Goal: Task Accomplishment & Management: Use online tool/utility

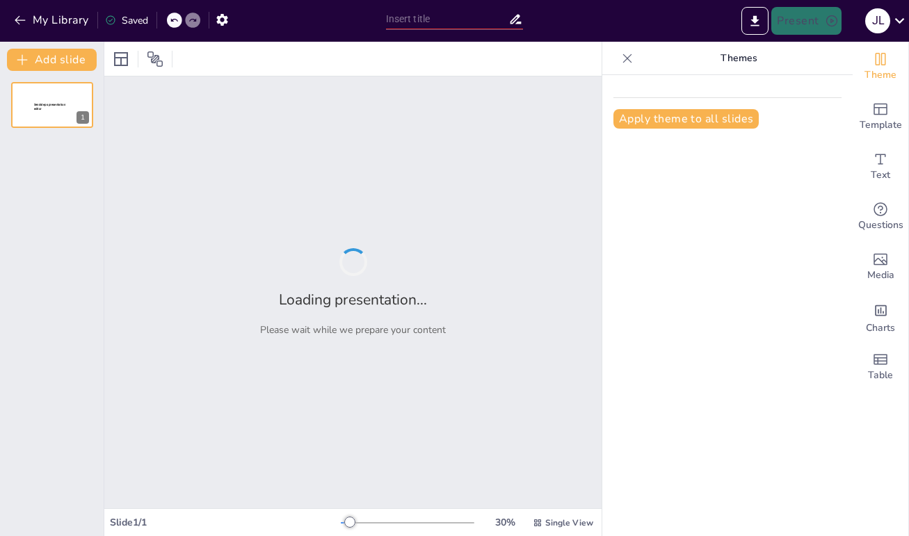
type input "Logística y Transporte por Carretera: Soluciones para Empresas en [GEOGRAPHIC_D…"
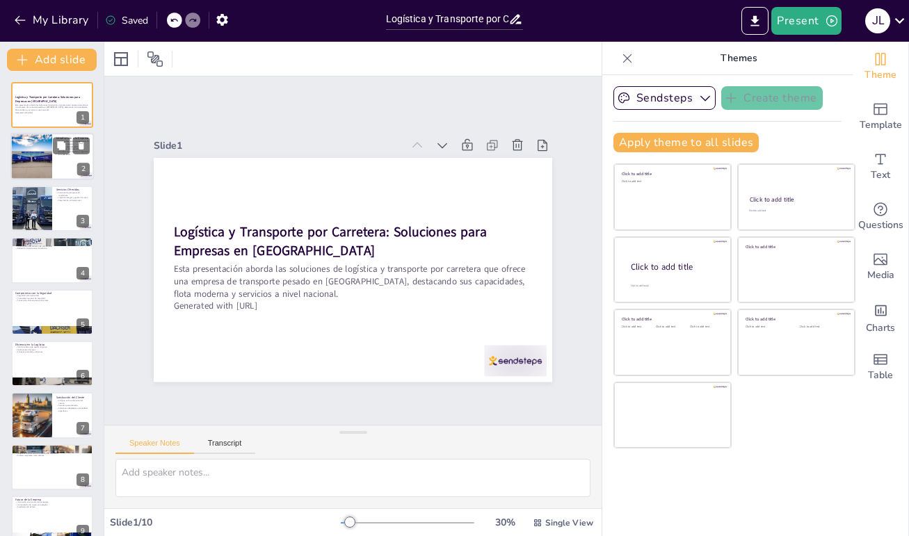
click at [35, 152] on div at bounding box center [31, 157] width 71 height 47
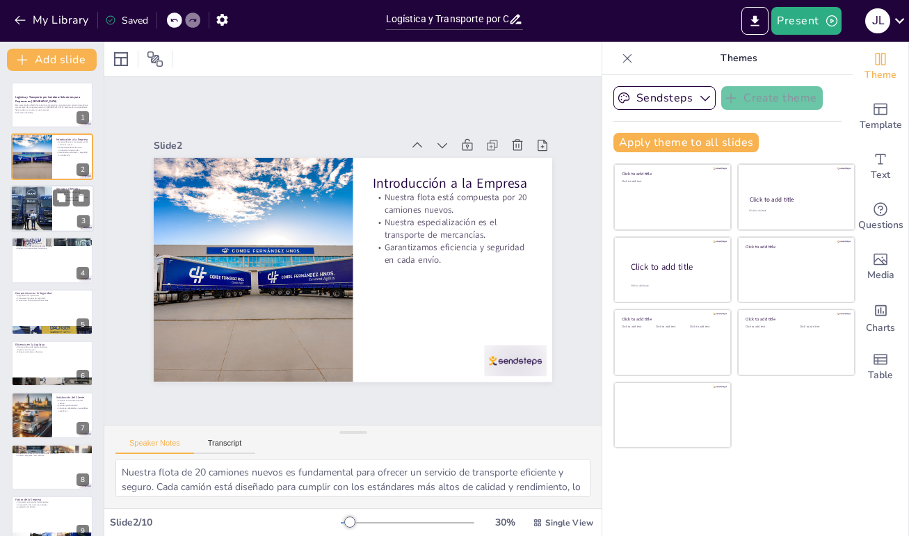
click at [38, 208] on div at bounding box center [31, 208] width 71 height 47
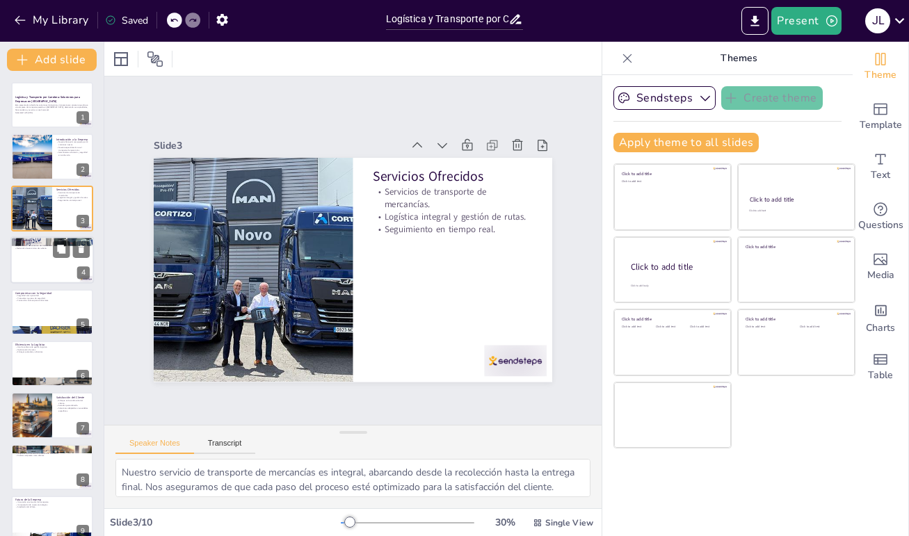
click at [40, 271] on div at bounding box center [51, 260] width 83 height 47
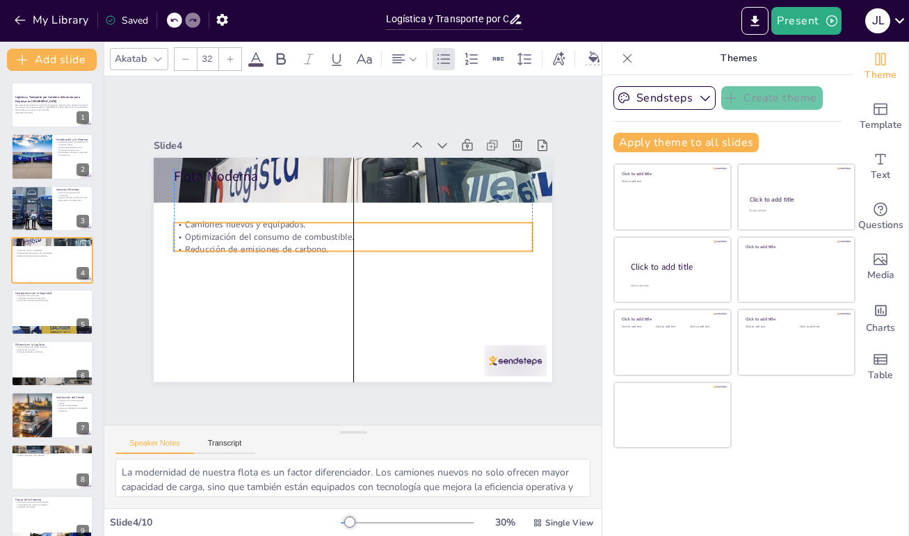
drag, startPoint x: 269, startPoint y: 181, endPoint x: 264, endPoint y: 216, distance: 35.8
click at [264, 216] on p "Camiones nuevos y equipados." at bounding box center [356, 225] width 358 height 50
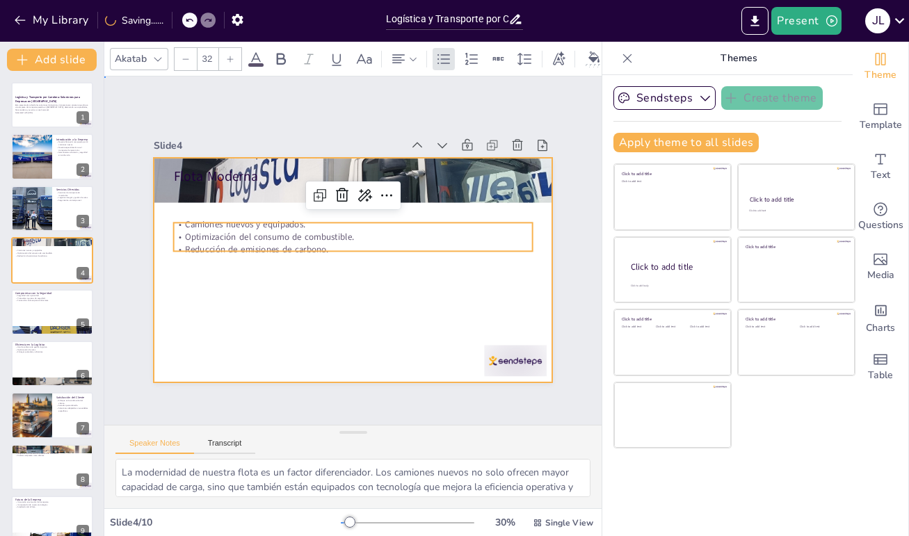
click at [257, 270] on div at bounding box center [351, 270] width 420 height 265
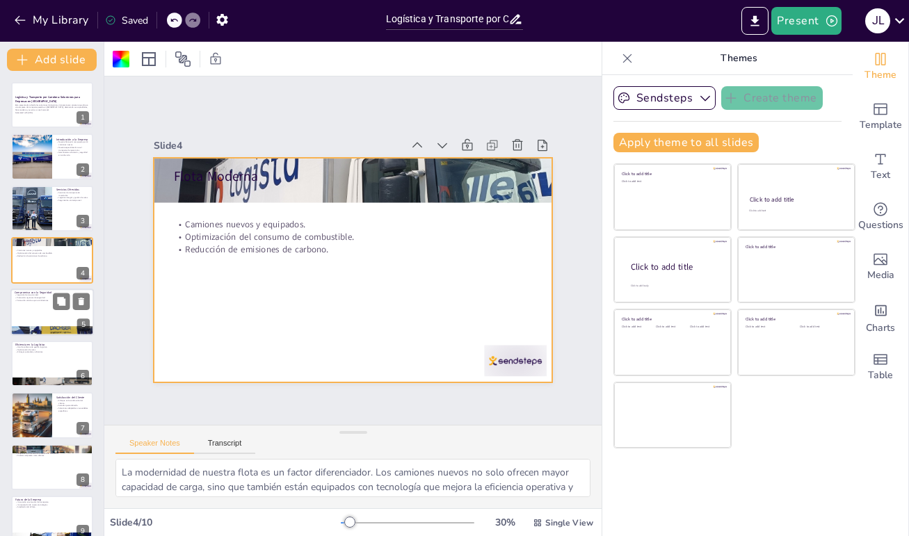
click at [40, 306] on div at bounding box center [51, 312] width 83 height 47
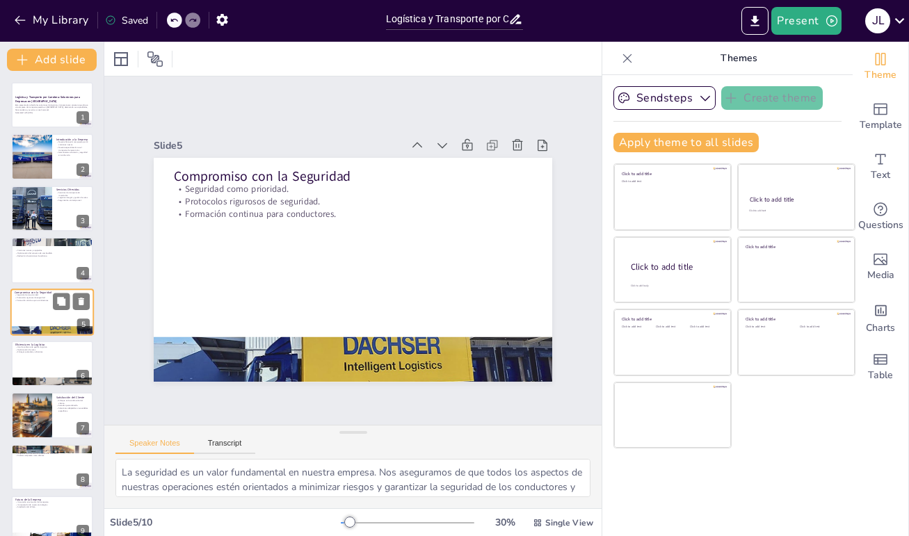
scroll to position [8, 0]
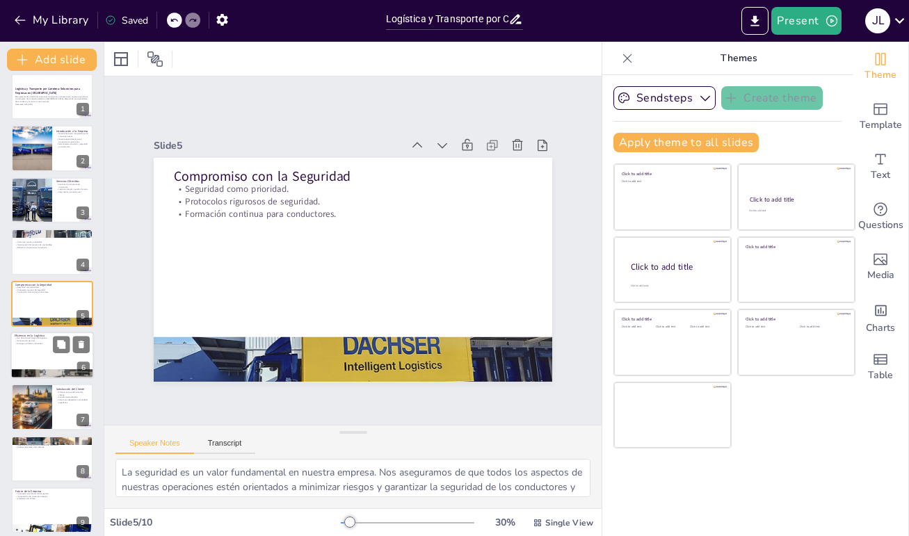
click at [33, 346] on div at bounding box center [51, 355] width 83 height 47
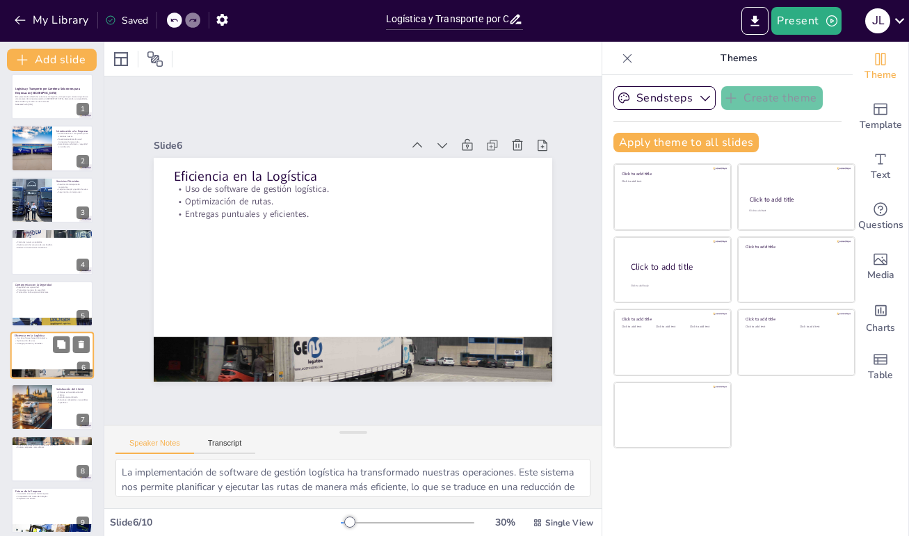
scroll to position [61, 0]
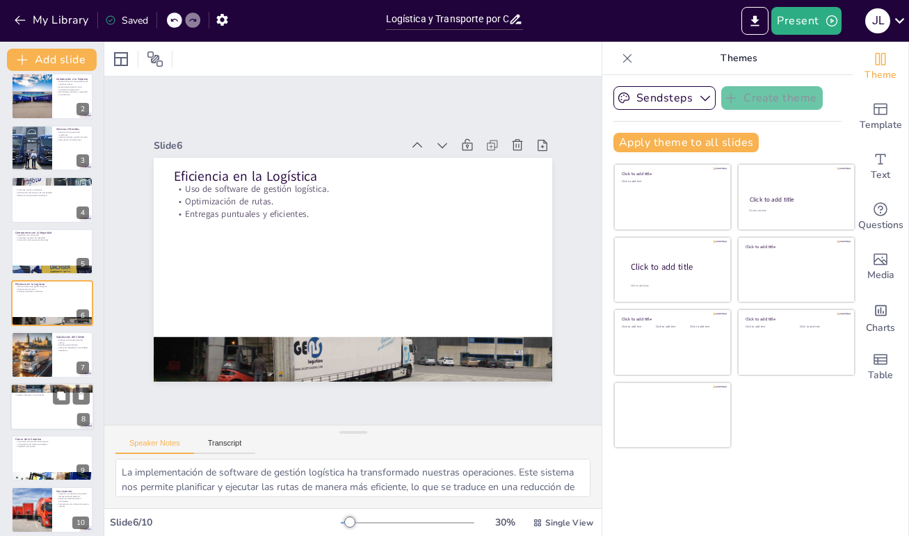
click at [24, 410] on div at bounding box center [51, 406] width 83 height 47
type textarea "La reducción de costos logísticos es uno de nuestros mayores logros. Al optimiz…"
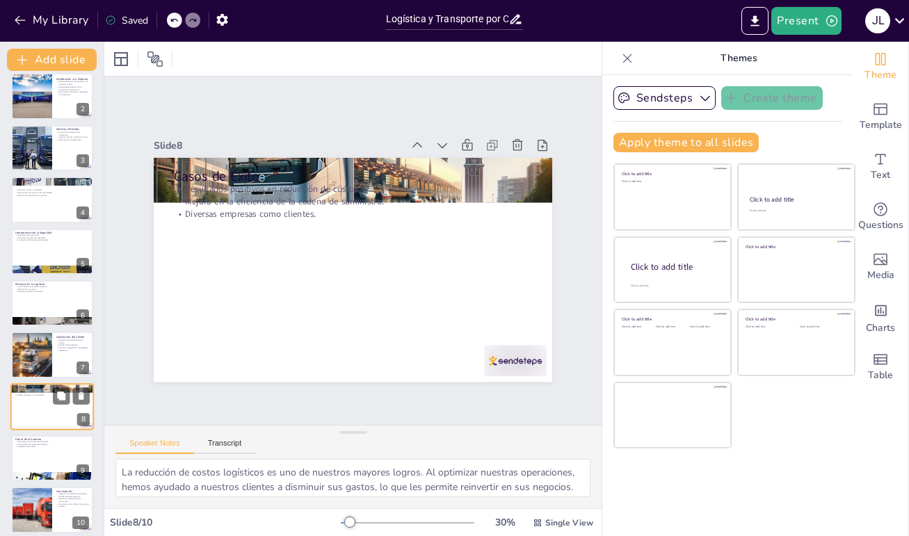
scroll to position [69, 0]
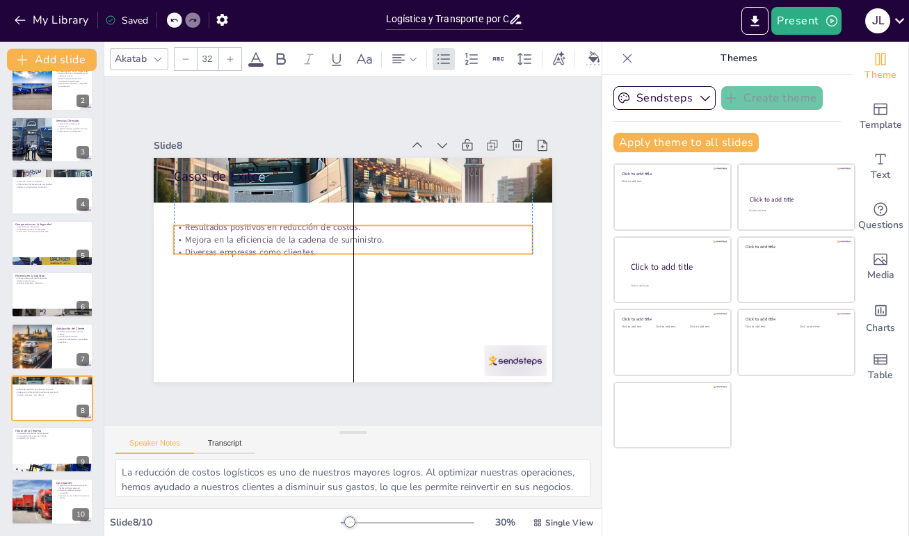
drag, startPoint x: 223, startPoint y: 190, endPoint x: 223, endPoint y: 230, distance: 39.7
click at [223, 230] on p "Mejora en la eficiencia de la cadena de suministro." at bounding box center [354, 240] width 358 height 50
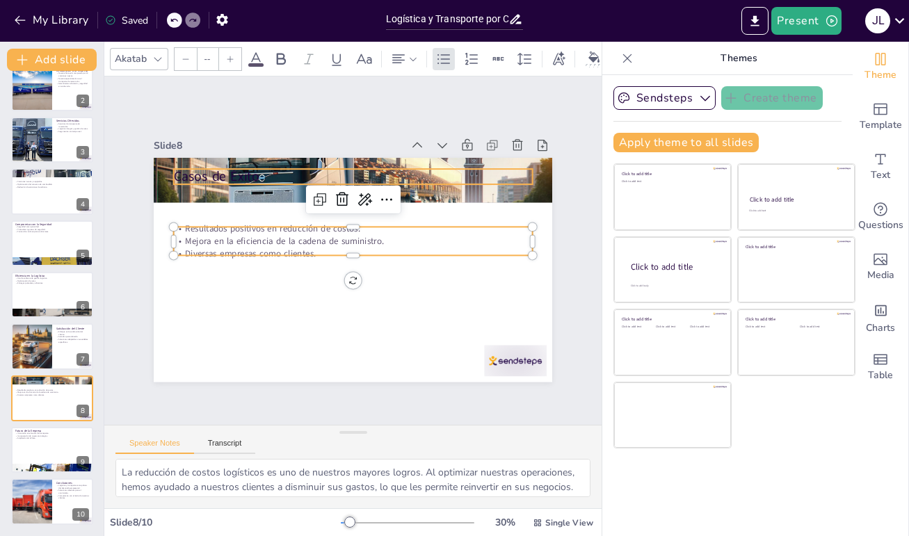
type input "48"
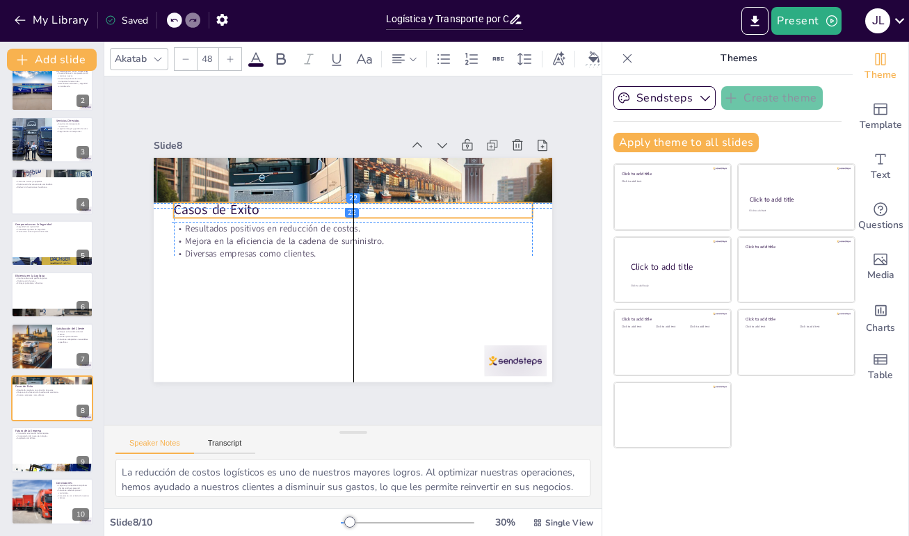
drag, startPoint x: 209, startPoint y: 164, endPoint x: 207, endPoint y: 200, distance: 35.5
click at [207, 200] on p "Casos de Éxito" at bounding box center [361, 211] width 355 height 93
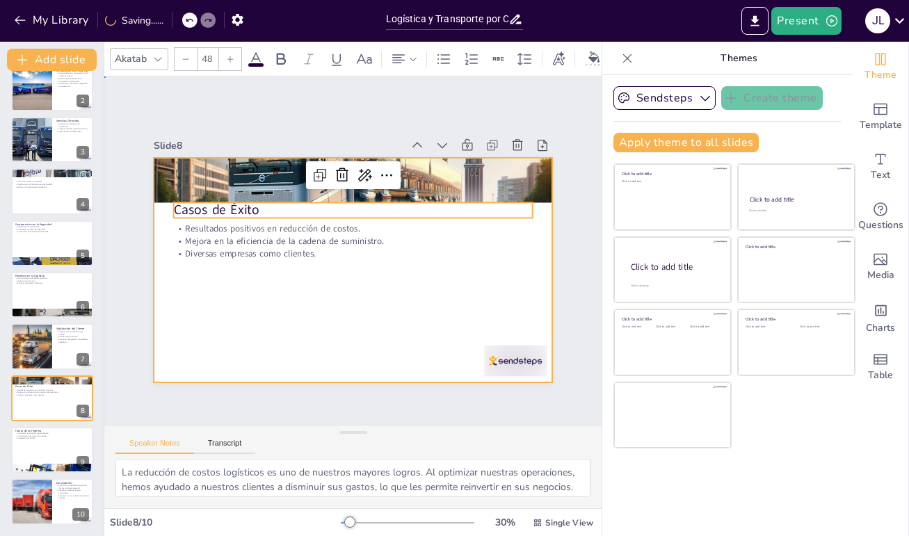
click at [332, 314] on div at bounding box center [351, 270] width 420 height 264
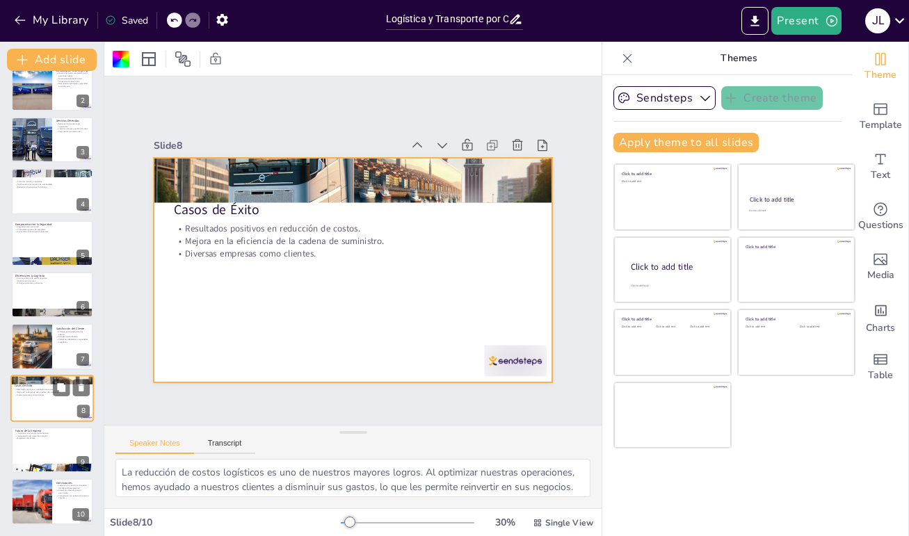
click at [32, 407] on div at bounding box center [51, 398] width 83 height 47
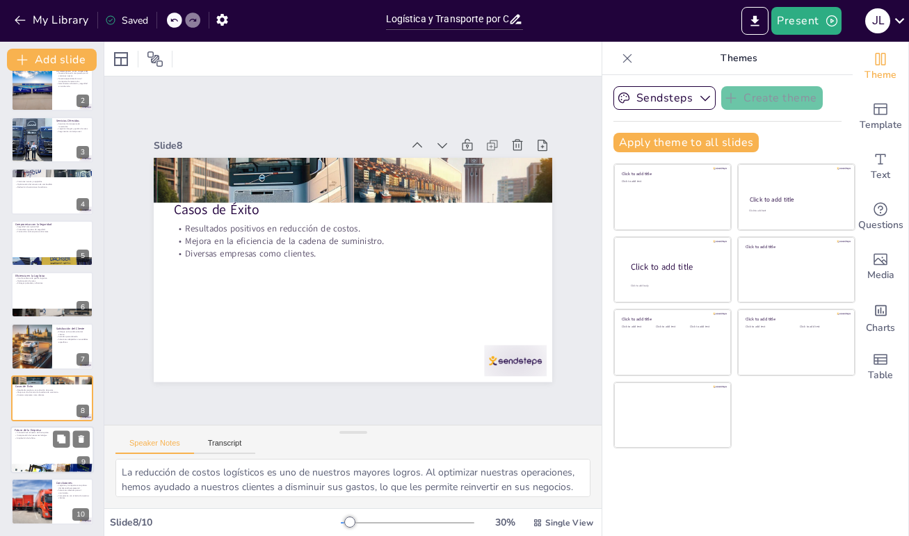
click at [35, 453] on div at bounding box center [51, 449] width 83 height 47
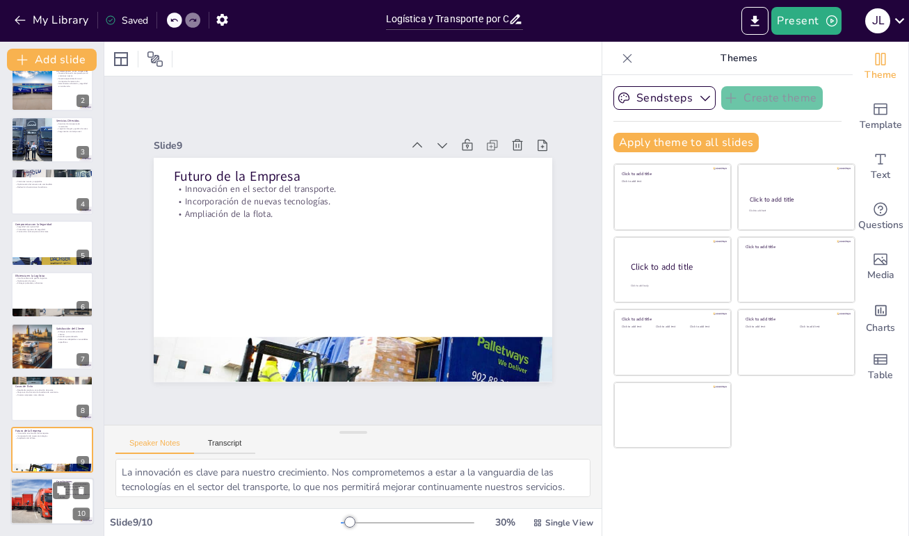
click at [35, 496] on div at bounding box center [31, 502] width 83 height 47
type textarea "La logística y el transporte son esenciales para el crecimiento de cualquier em…"
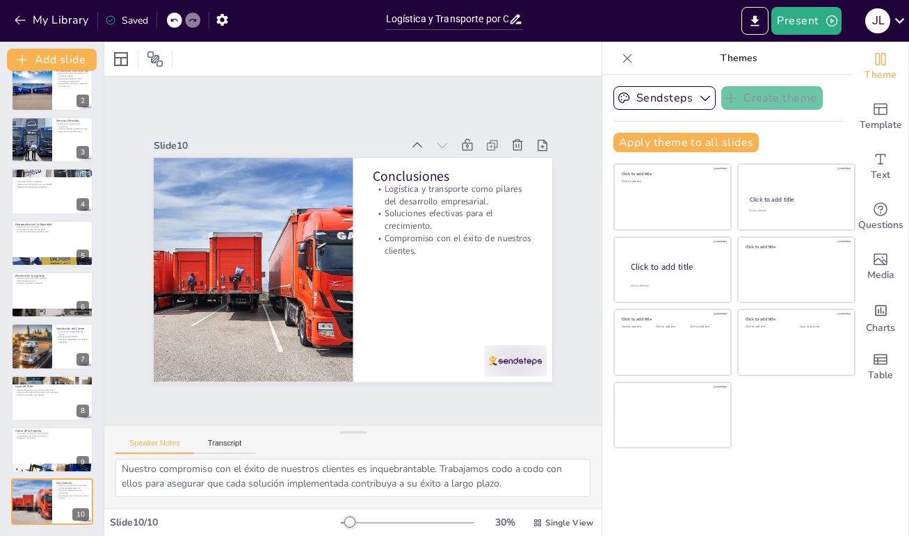
scroll to position [91, 0]
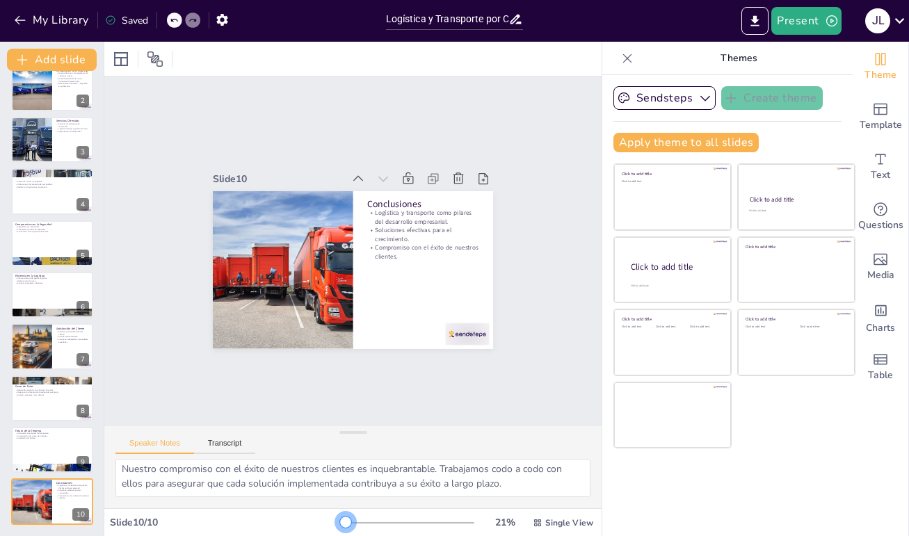
click at [340, 521] on div at bounding box center [345, 522] width 11 height 11
click at [578, 479] on textarea "La logística y el transporte son esenciales para el crecimiento de cualquier em…" at bounding box center [352, 478] width 475 height 38
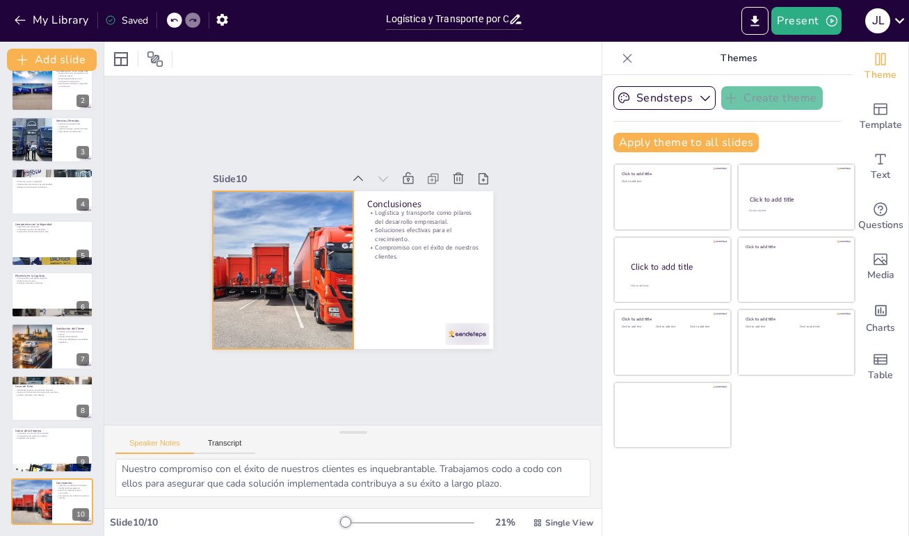
click at [303, 250] on div at bounding box center [319, 186] width 213 height 307
click at [141, 444] on button "Speaker Notes" at bounding box center [154, 446] width 79 height 15
click at [232, 444] on button "Transcript" at bounding box center [225, 446] width 62 height 15
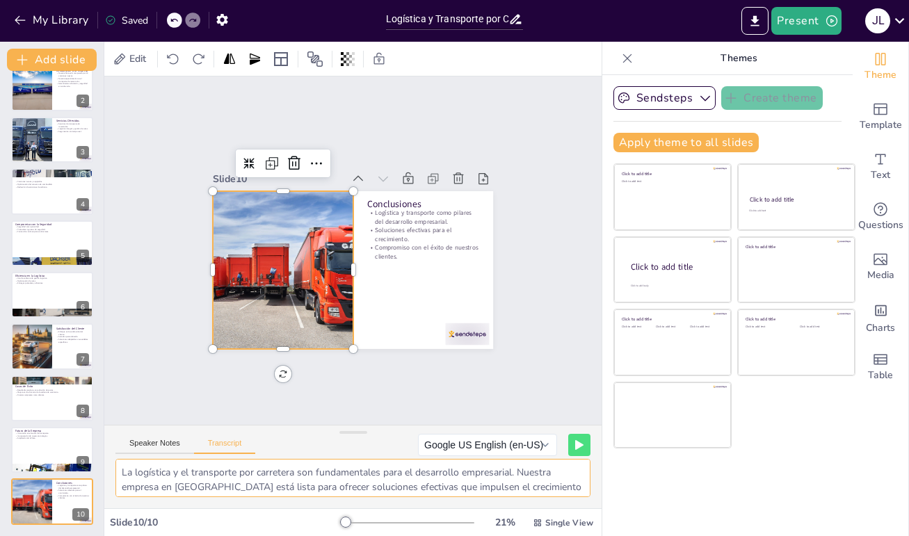
click at [537, 487] on textarea "La logística y el transporte por carretera son fundamentales para el desarrollo…" at bounding box center [352, 478] width 475 height 38
click at [872, 109] on icon "Add ready made slides" at bounding box center [880, 109] width 17 height 17
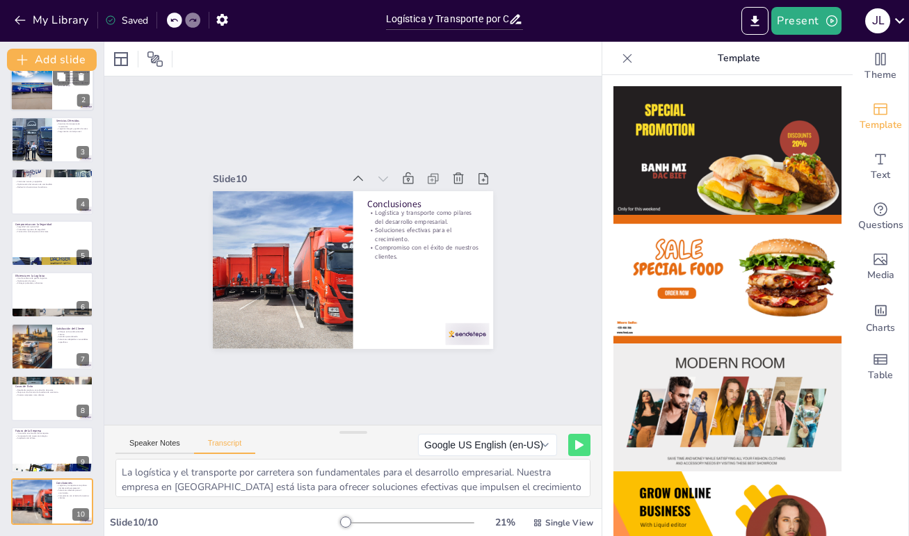
click at [38, 100] on div at bounding box center [31, 88] width 71 height 47
type textarea "Nuestra empresa de transporte pesado en [GEOGRAPHIC_DATA] cuenta con una flota …"
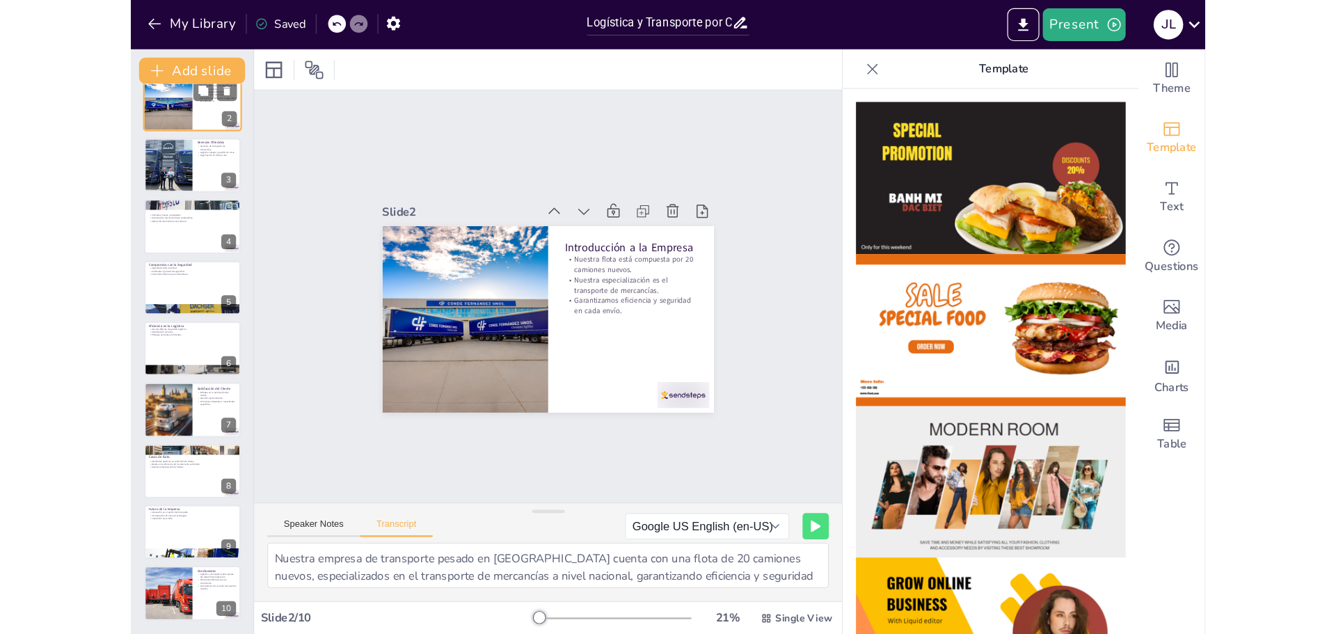
scroll to position [0, 0]
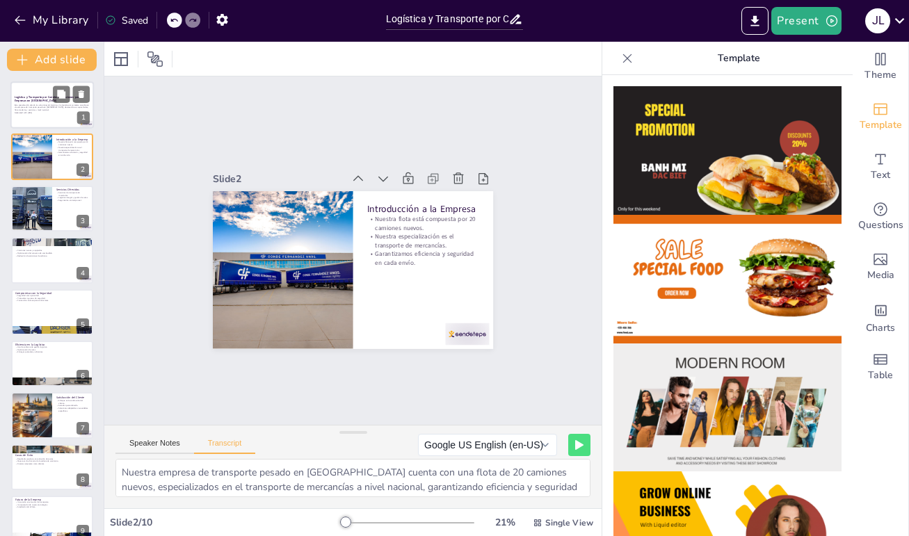
click at [39, 108] on p "Esta presentación aborda las soluciones de logística y transporte por carretera…" at bounding box center [52, 108] width 75 height 8
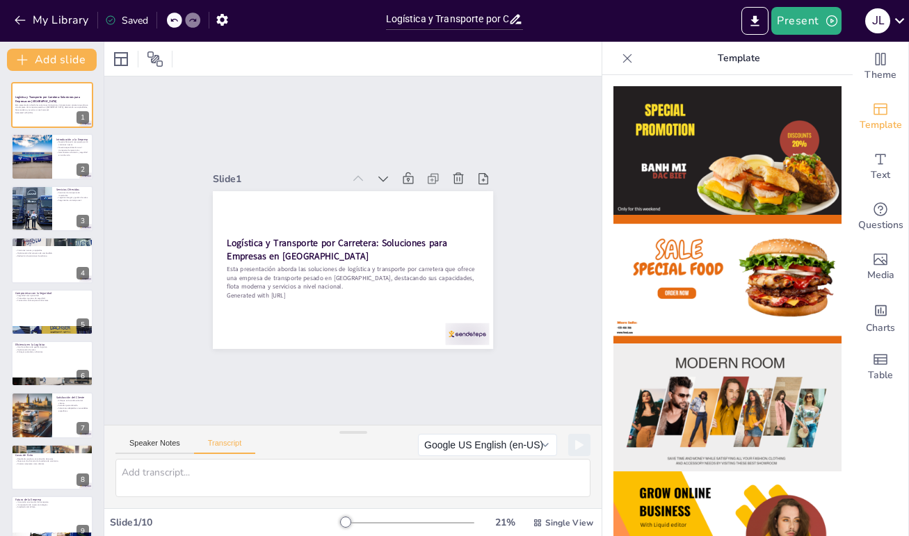
click at [623, 57] on icon at bounding box center [627, 58] width 14 height 14
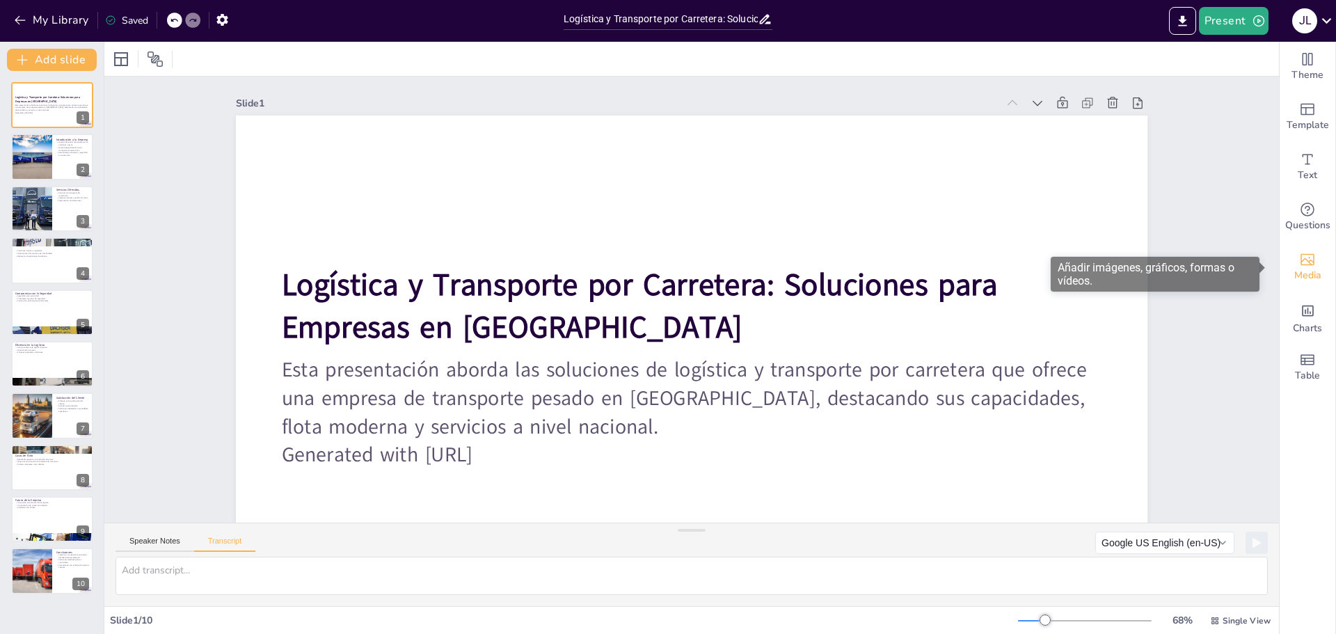
click at [908, 269] on span "Media" at bounding box center [1307, 275] width 27 height 15
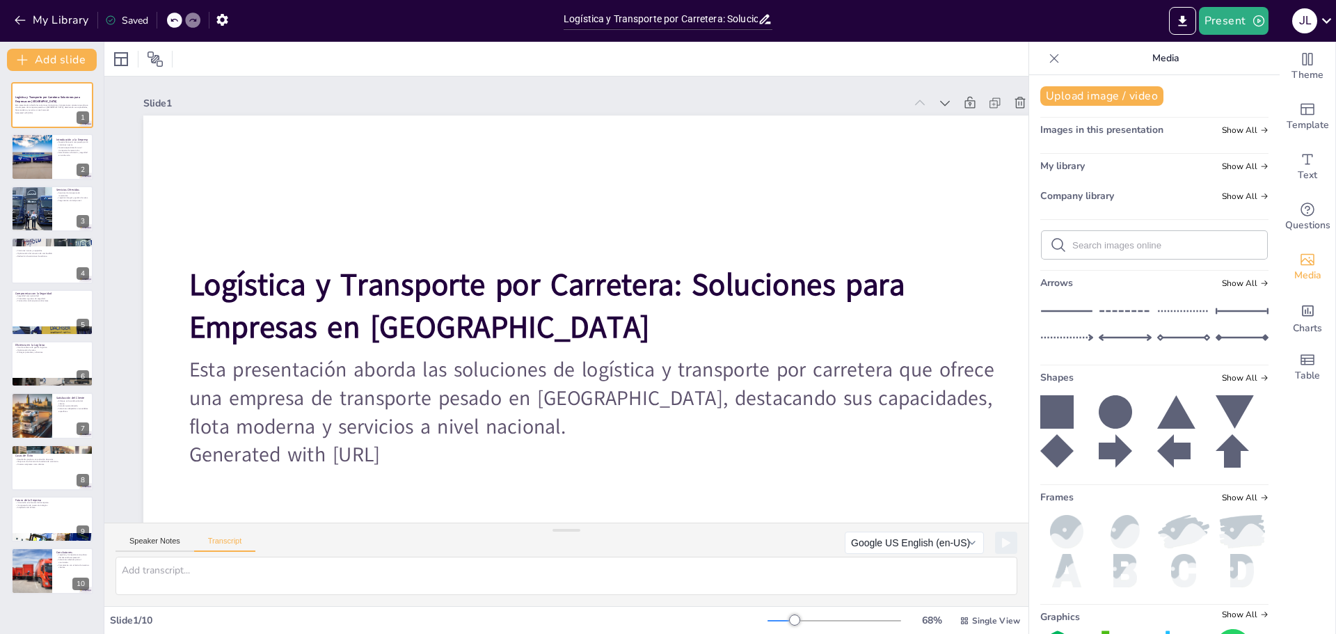
click at [908, 530] on img at bounding box center [1066, 531] width 53 height 33
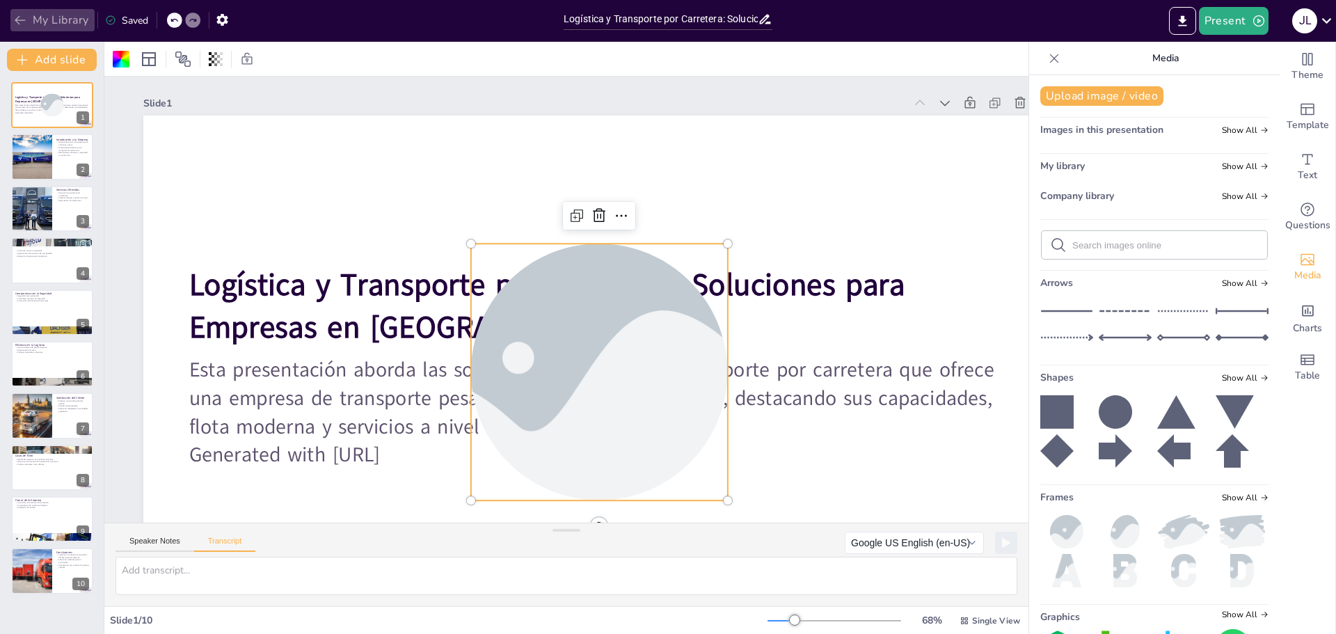
click at [17, 19] on icon "button" at bounding box center [20, 20] width 14 height 14
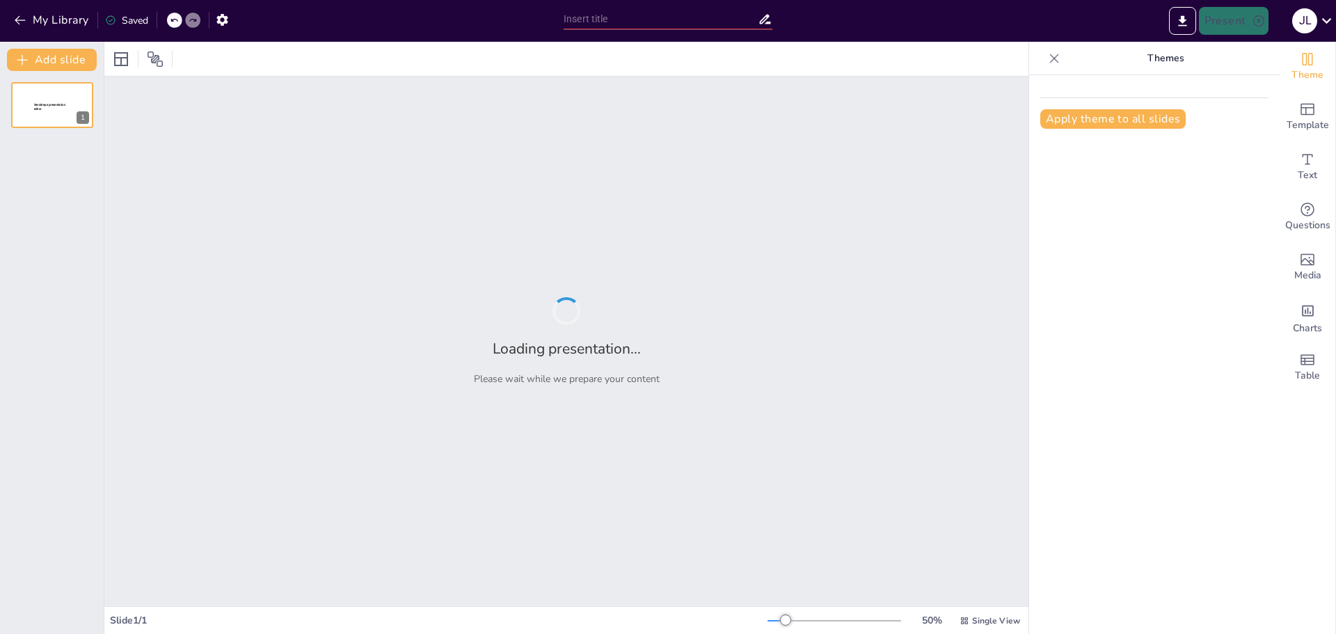
type input "Logística y Transporte por Carretera: Soluciones para Empresas en [GEOGRAPHIC_D…"
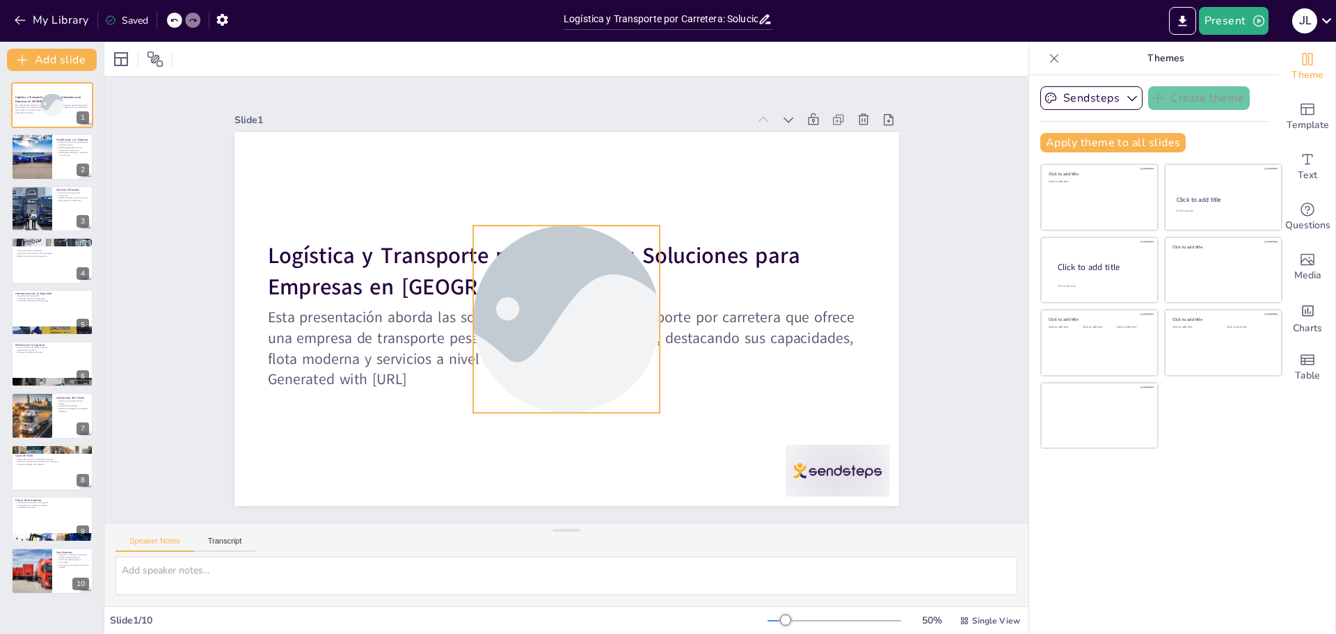
click at [598, 253] on div at bounding box center [564, 318] width 298 height 215
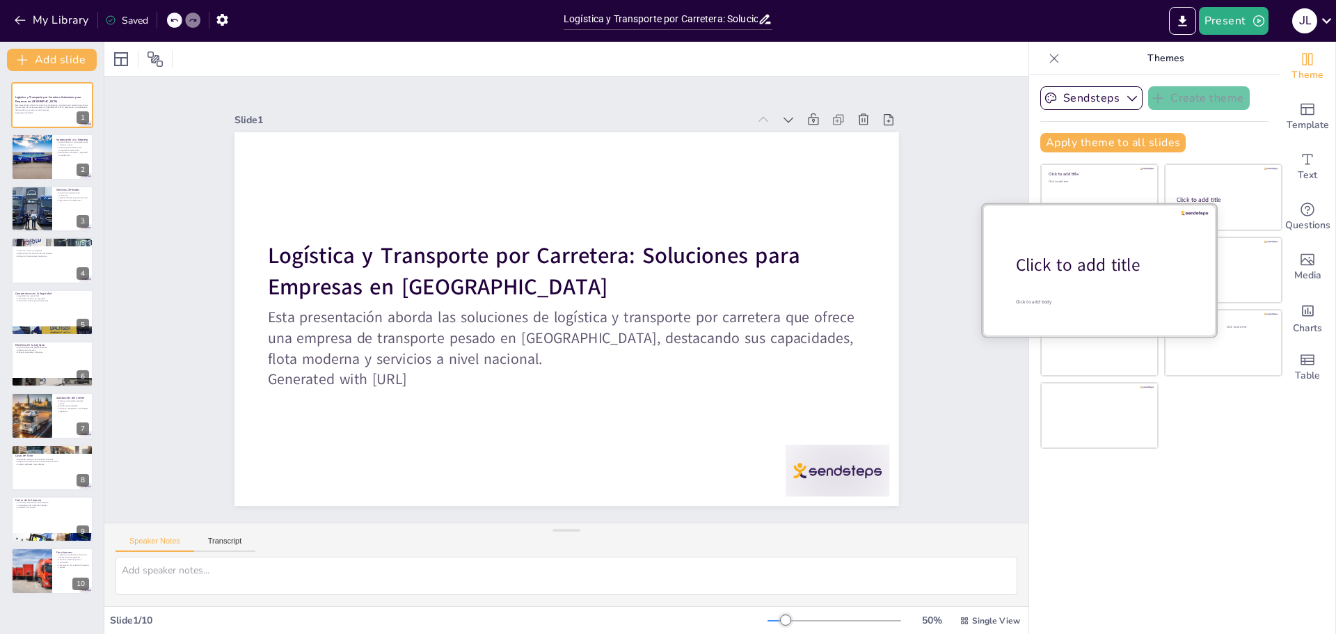
click at [1103, 271] on div "Click to add title" at bounding box center [1104, 265] width 177 height 24
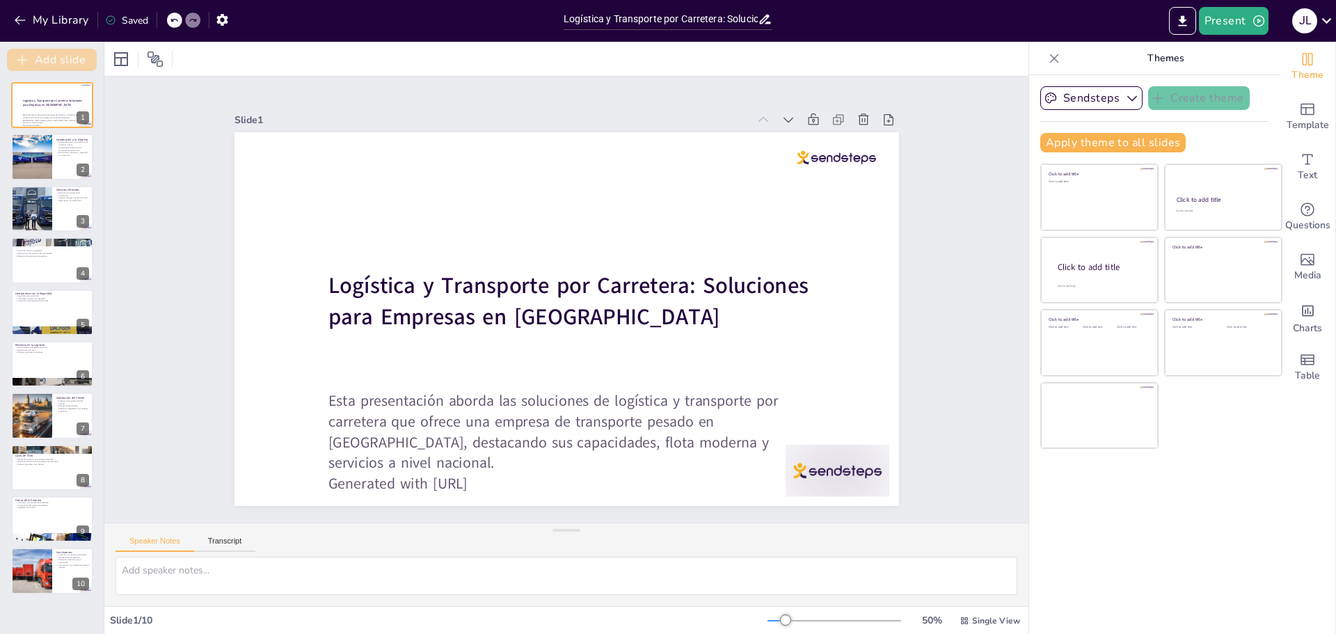
click at [33, 55] on button "Add slide" at bounding box center [52, 60] width 90 height 22
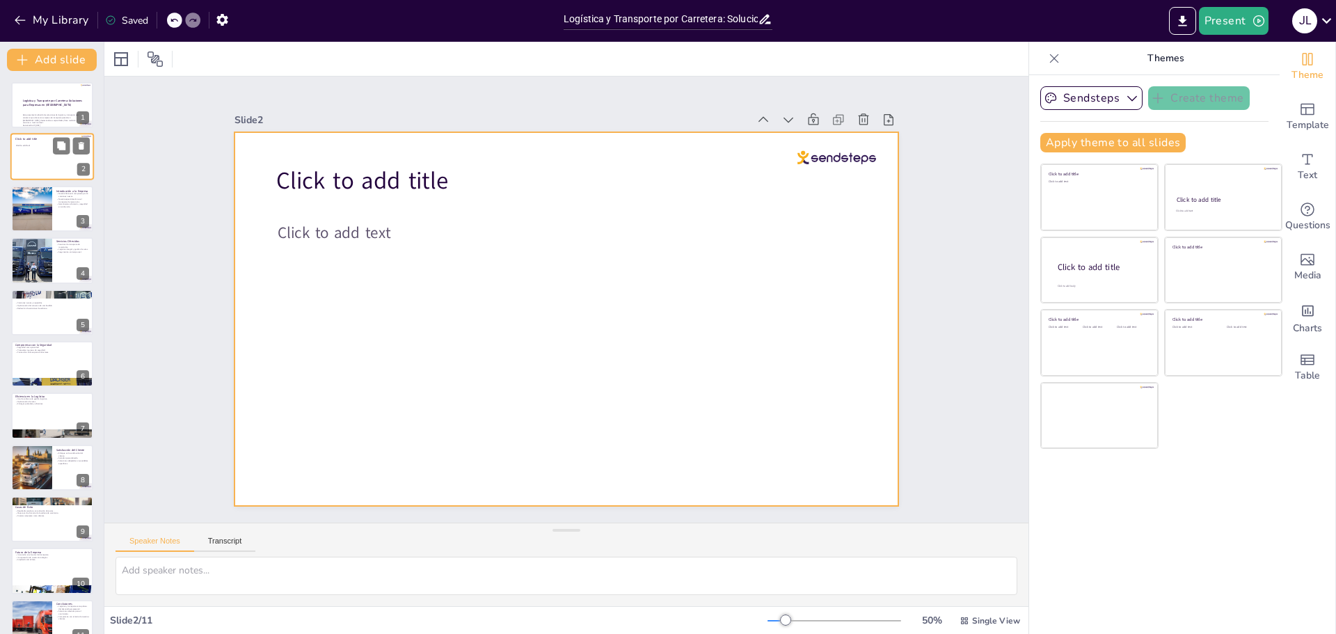
click at [37, 164] on div at bounding box center [51, 157] width 83 height 47
